Goal: Task Accomplishment & Management: Complete application form

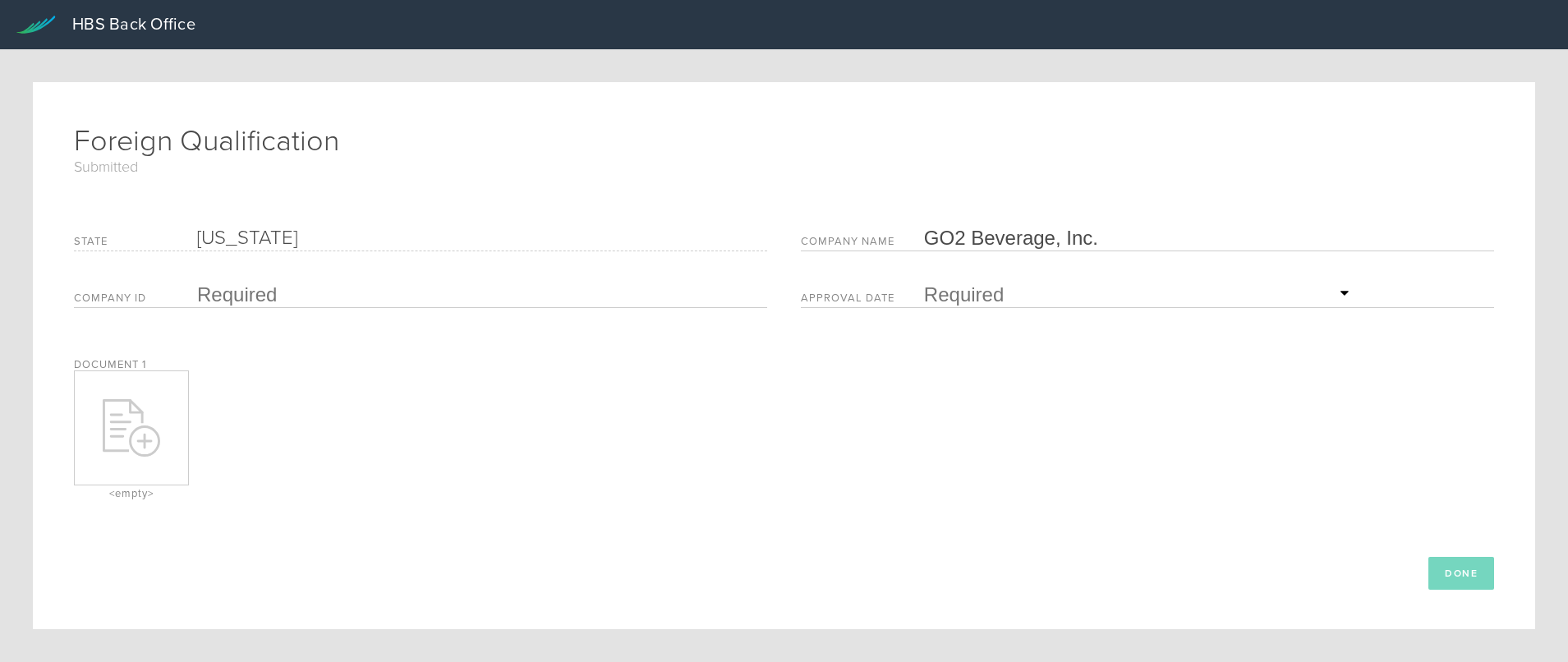
click at [139, 434] on icon at bounding box center [131, 428] width 58 height 58
type input "C:\fakepath\GO2 BEVERAGE INC_Approved NY FQ.pdf"
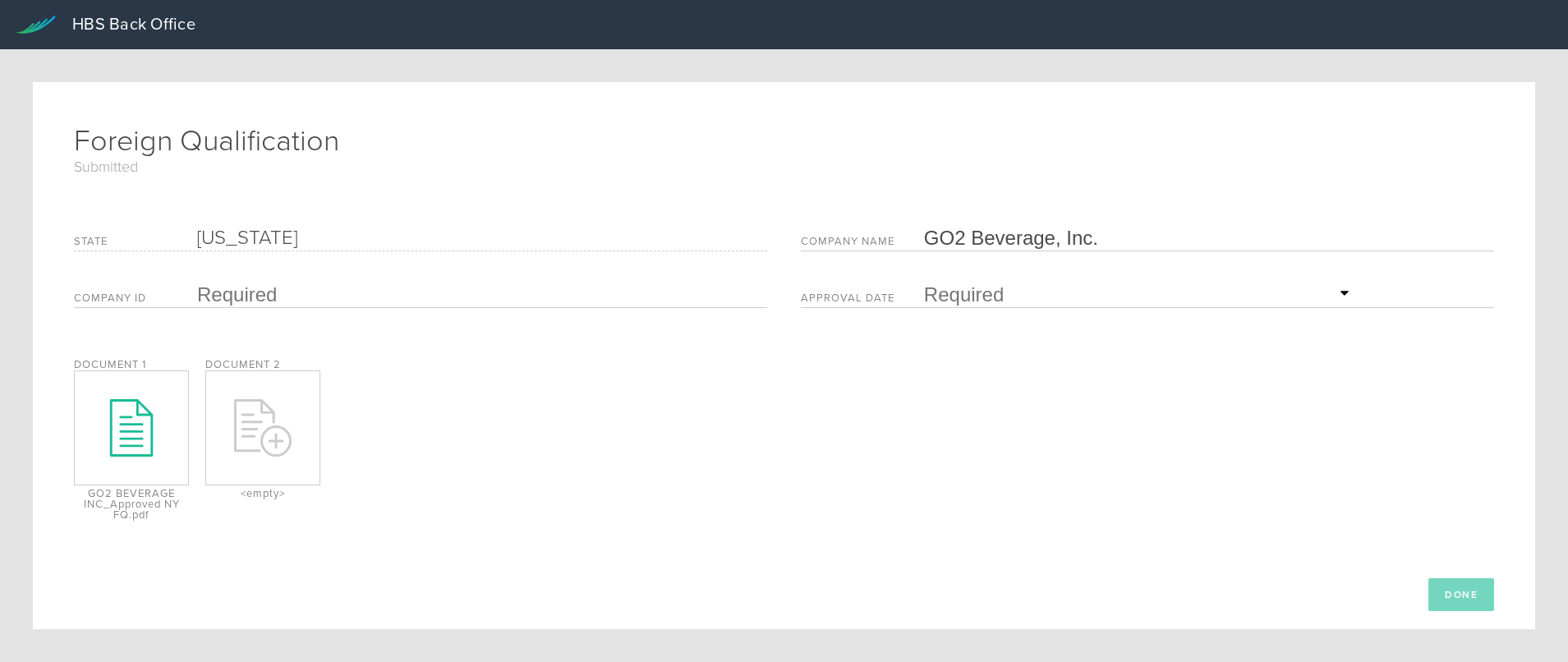
drag, startPoint x: 274, startPoint y: 290, endPoint x: 277, endPoint y: 302, distance: 12.4
click at [276, 290] on input "text" at bounding box center [477, 294] width 562 height 24
paste input "7699924"
type input "7699924"
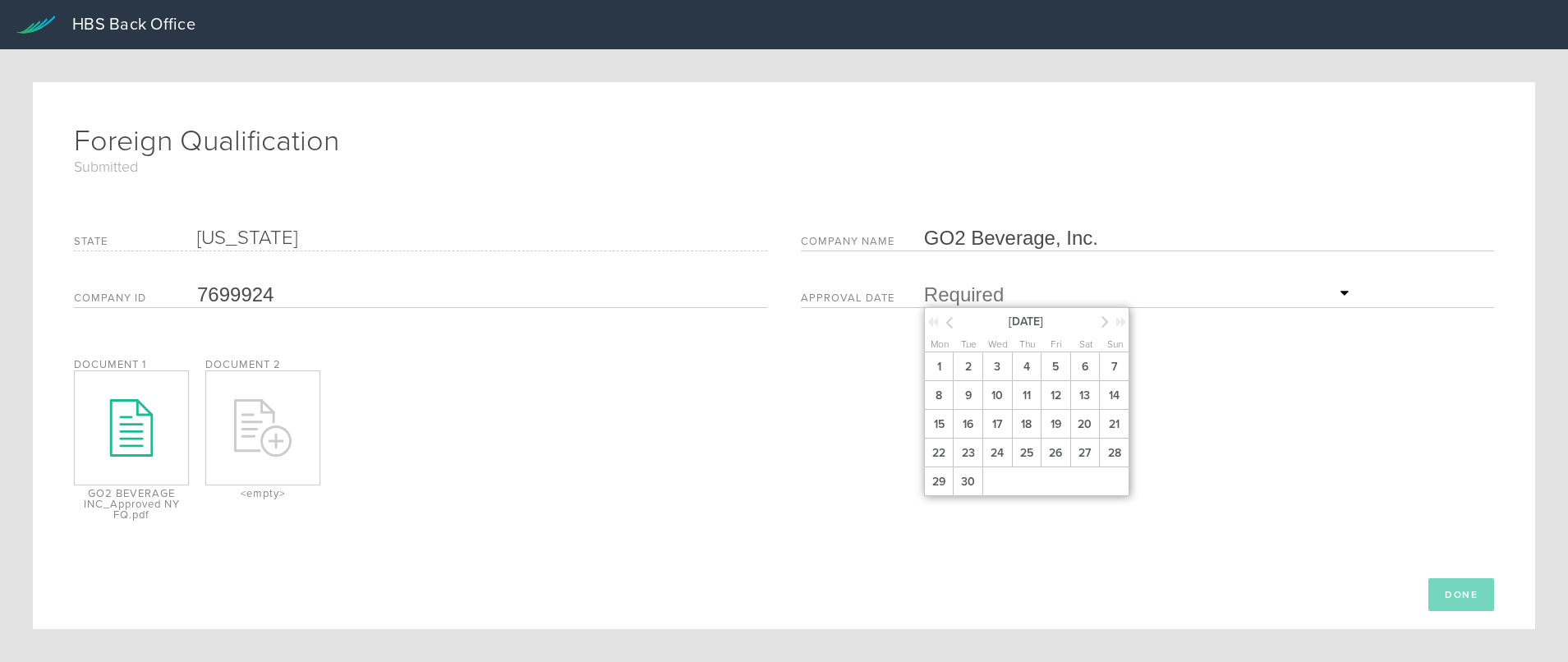
click at [1041, 302] on input "text" at bounding box center [1139, 294] width 431 height 24
click at [968, 368] on span "2" at bounding box center [967, 367] width 30 height 29
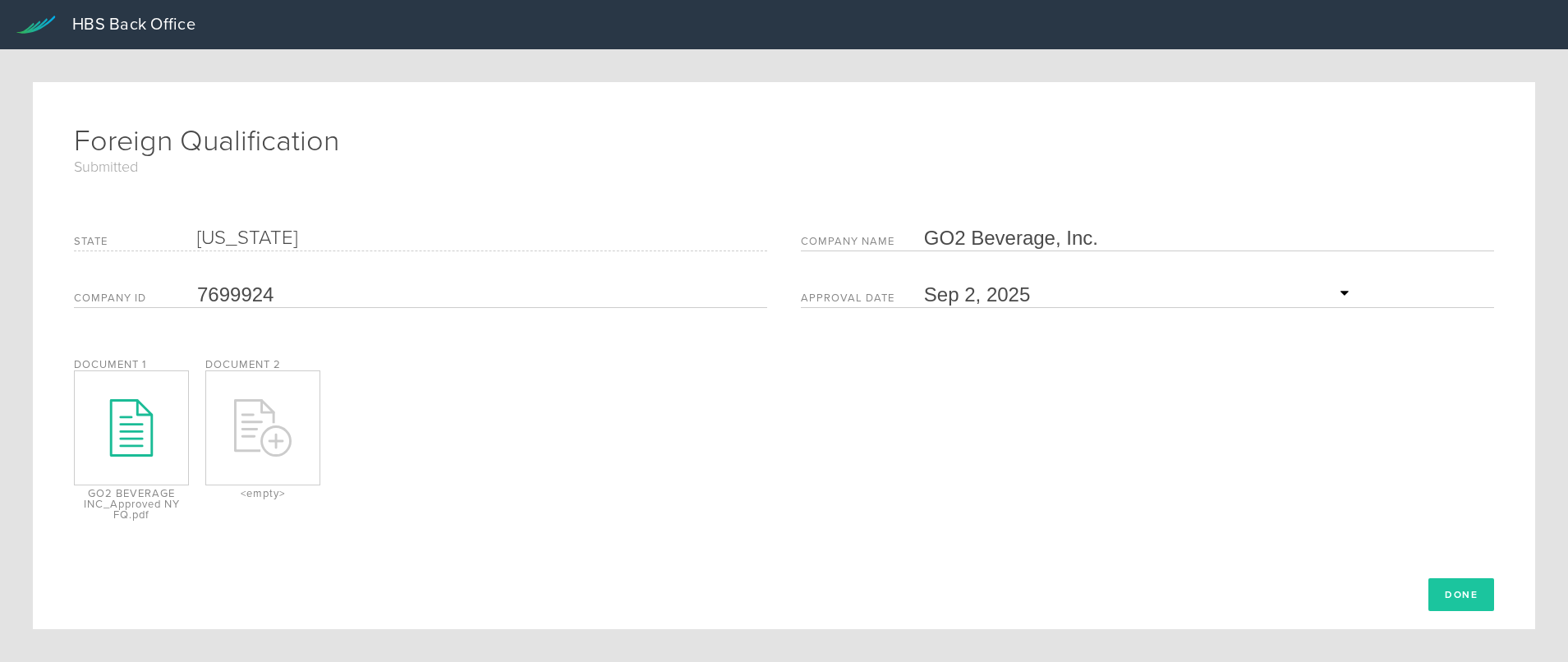
click at [1434, 594] on button "Done" at bounding box center [1461, 595] width 66 height 33
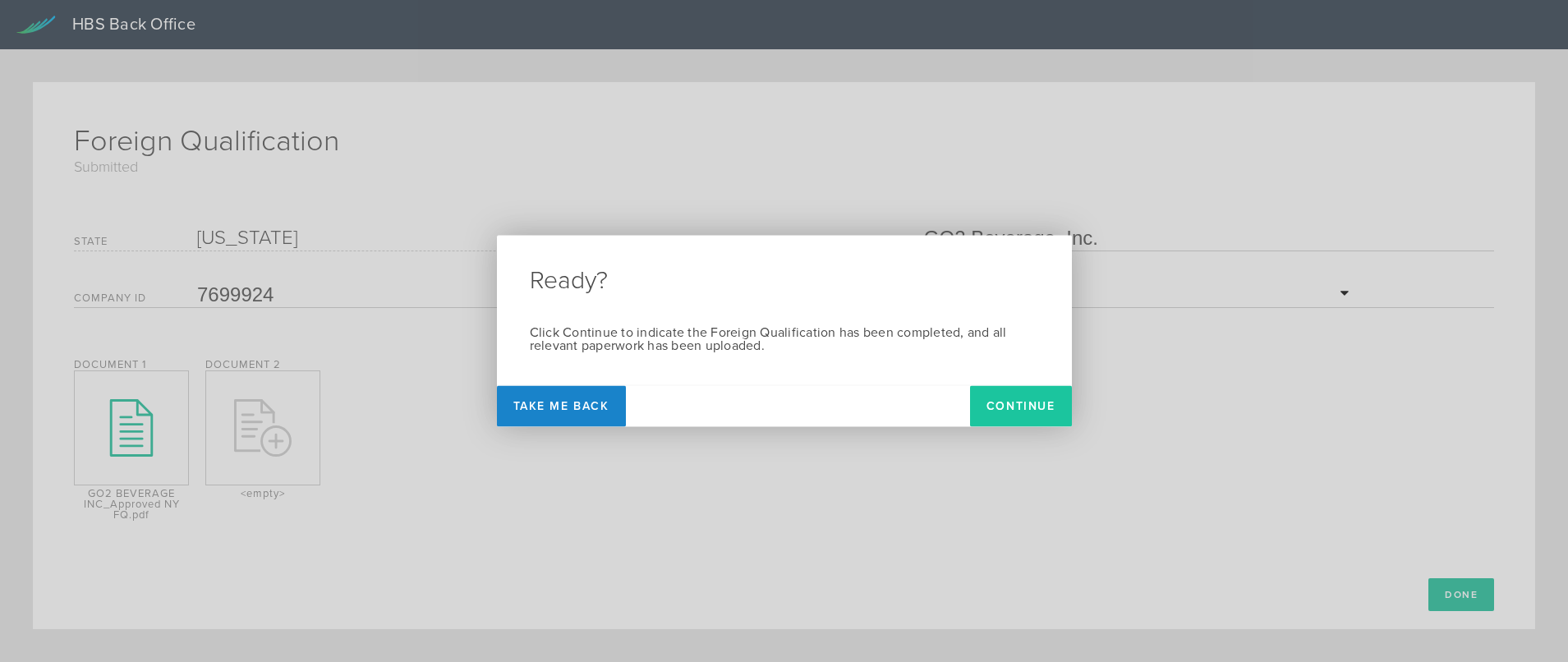
click at [1028, 400] on button "Continue" at bounding box center [1020, 407] width 102 height 41
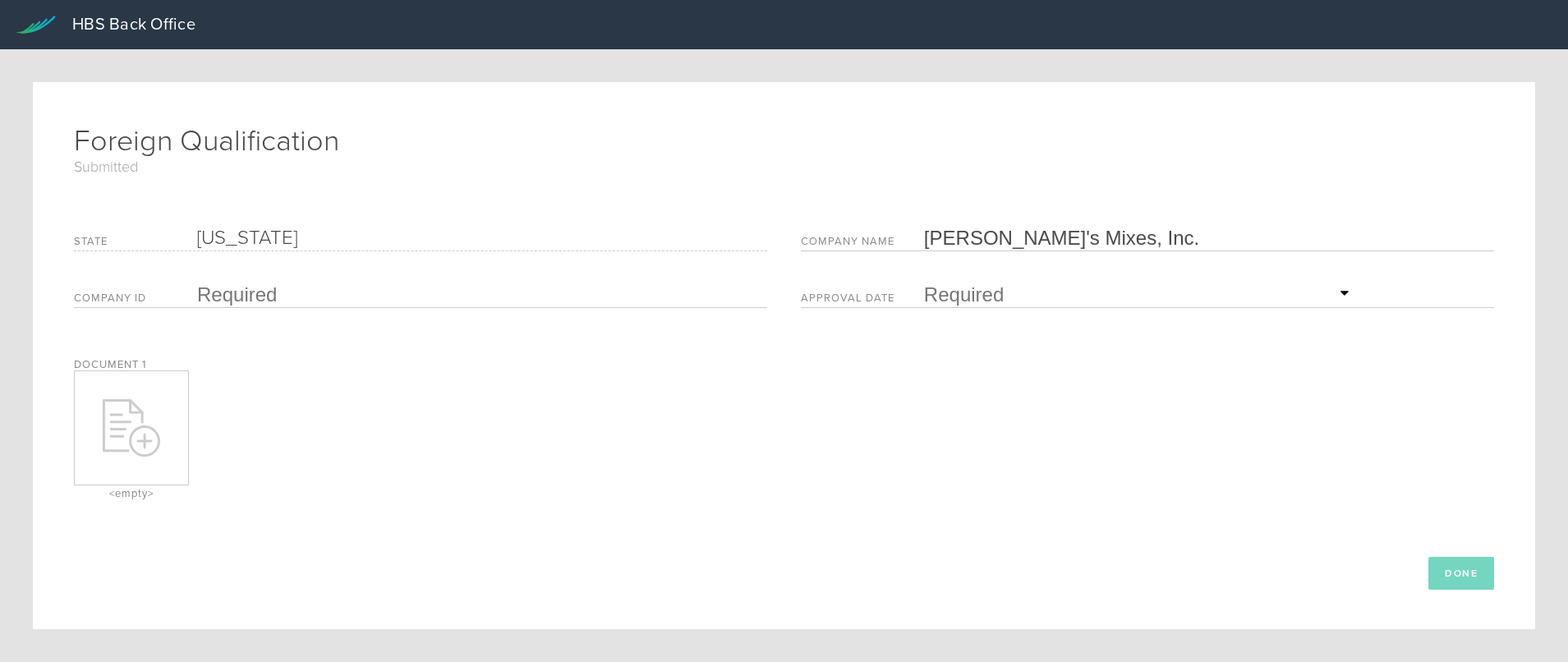
click at [224, 288] on input "text" at bounding box center [477, 294] width 562 height 24
type input "B20250275001"
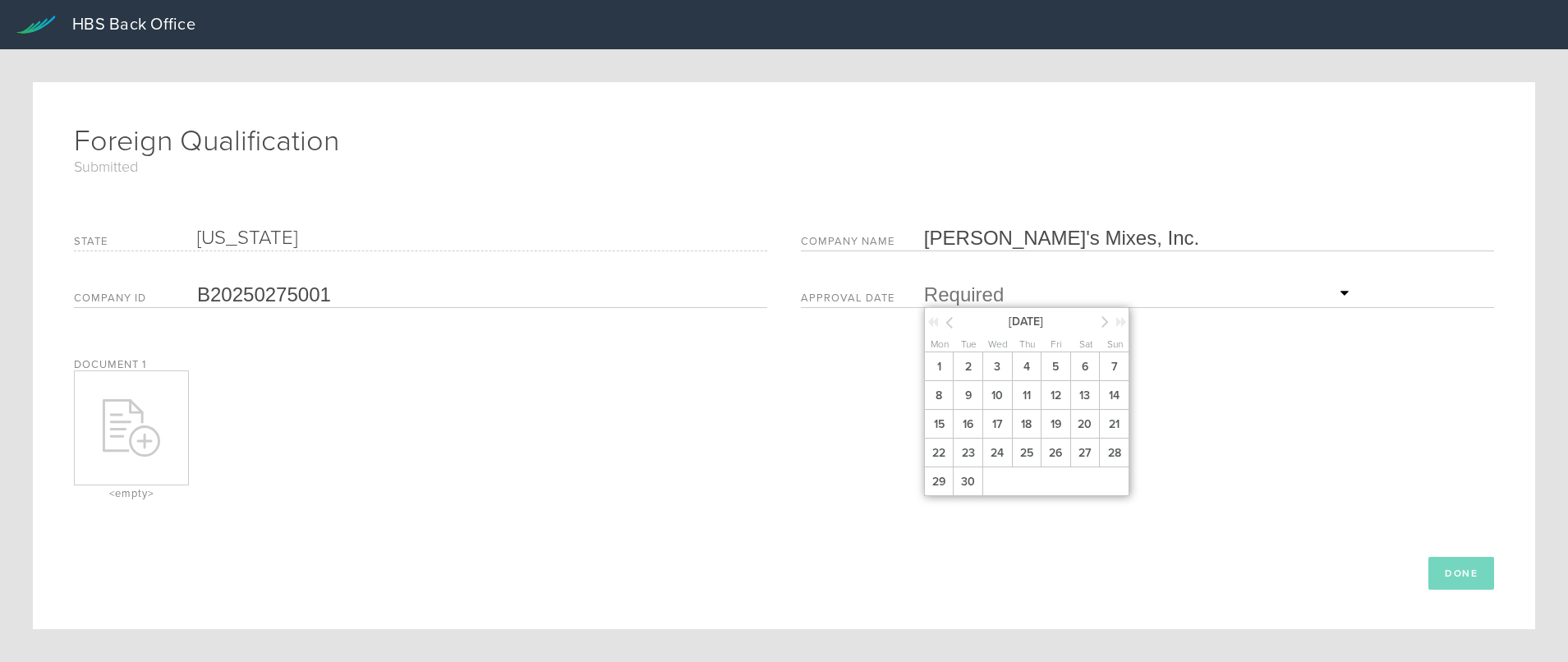
click at [986, 299] on input "text" at bounding box center [1139, 294] width 431 height 24
click at [946, 320] on icon at bounding box center [949, 322] width 7 height 21
click at [1025, 479] on span "28" at bounding box center [1027, 482] width 30 height 29
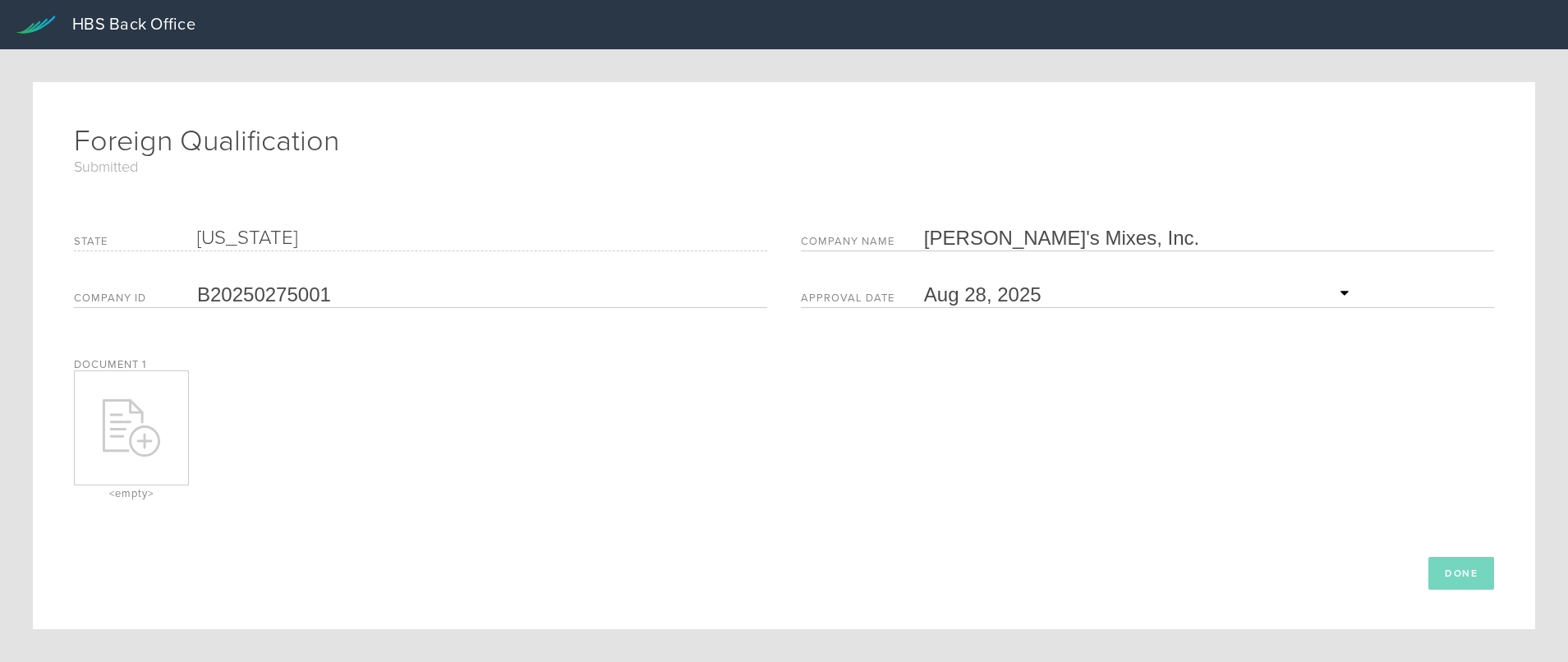
click at [131, 405] on icon at bounding box center [137, 407] width 13 height 13
type input "C:\fakepath\Approved CA FQ.pdf"
click at [1448, 573] on button "Done" at bounding box center [1461, 574] width 66 height 33
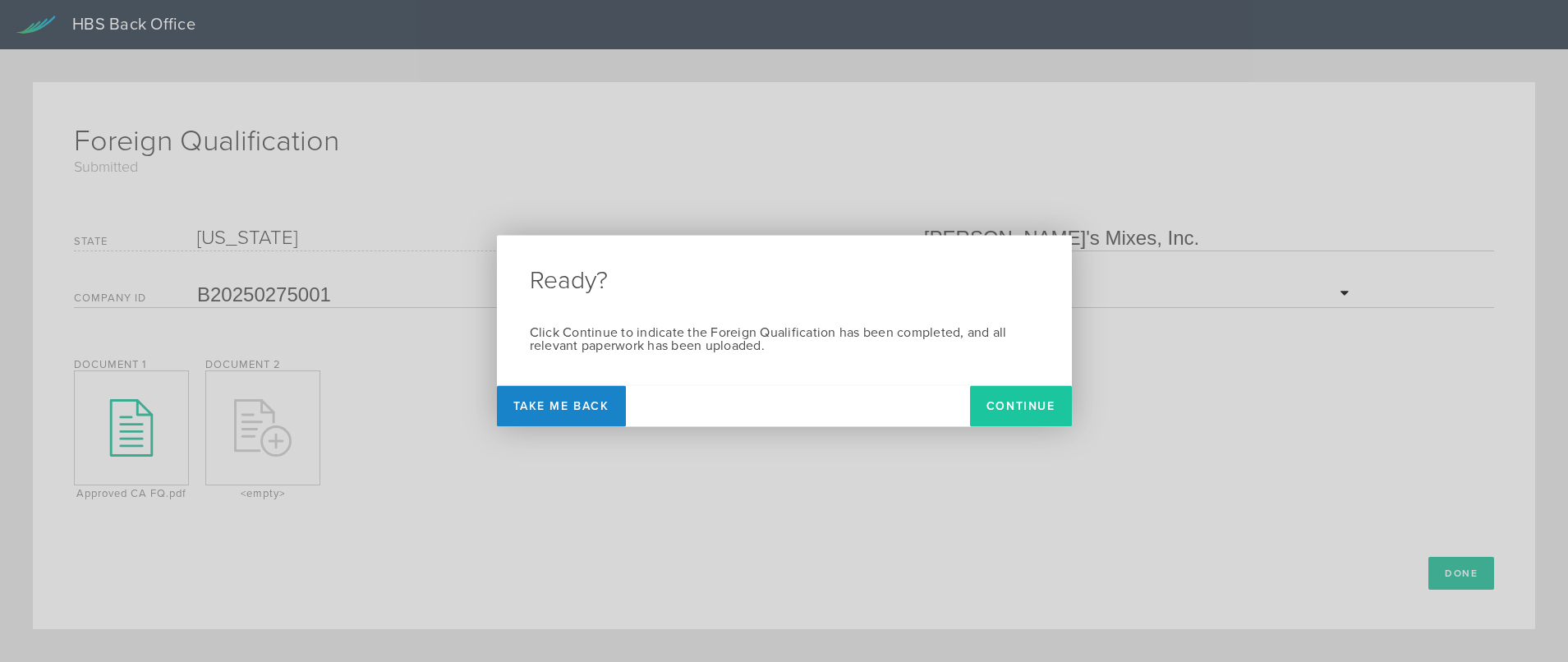
click at [1038, 406] on button "Continue" at bounding box center [1020, 407] width 102 height 41
